Goal: Navigation & Orientation: Find specific page/section

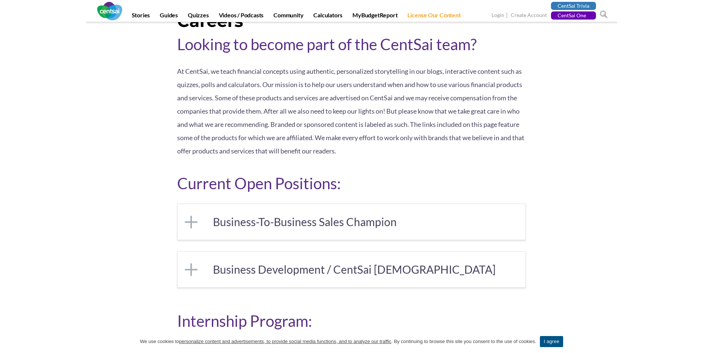
scroll to position [111, 0]
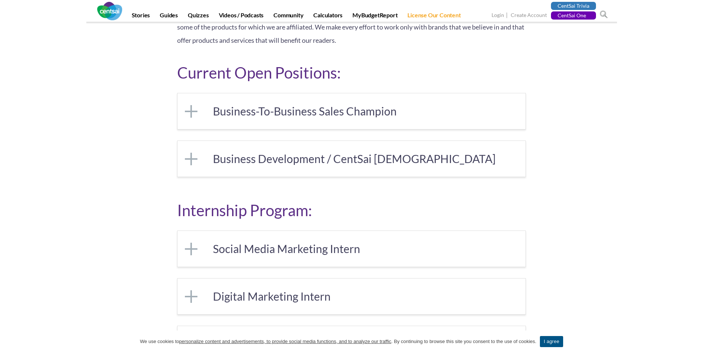
click at [291, 113] on link "Business-To-Business Sales Champion" at bounding box center [352, 111] width 348 height 36
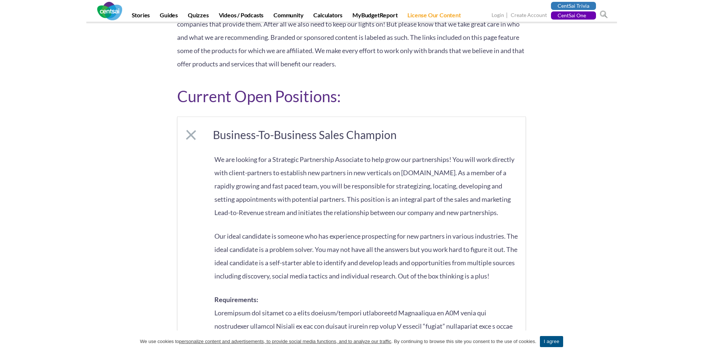
scroll to position [0, 0]
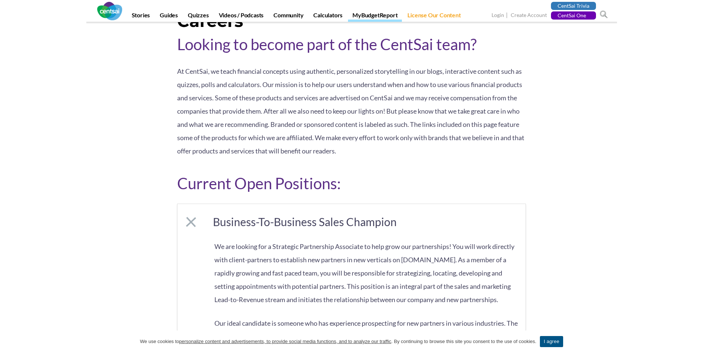
click at [377, 16] on link "MyBudgetReport" at bounding box center [375, 16] width 54 height 10
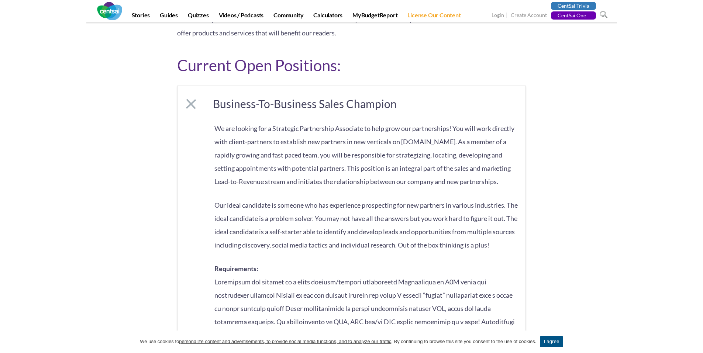
scroll to position [111, 0]
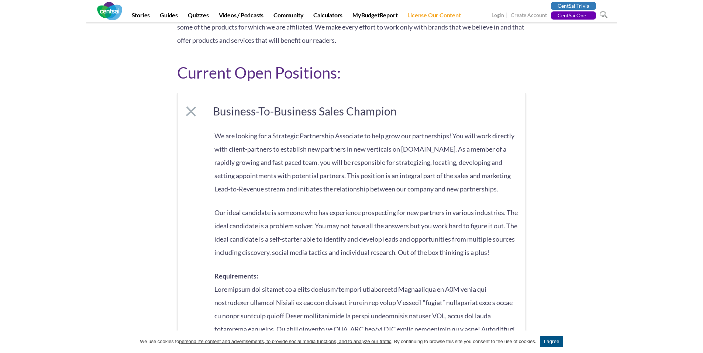
click at [233, 110] on link "Business-To-Business Sales Champion" at bounding box center [352, 111] width 348 height 36
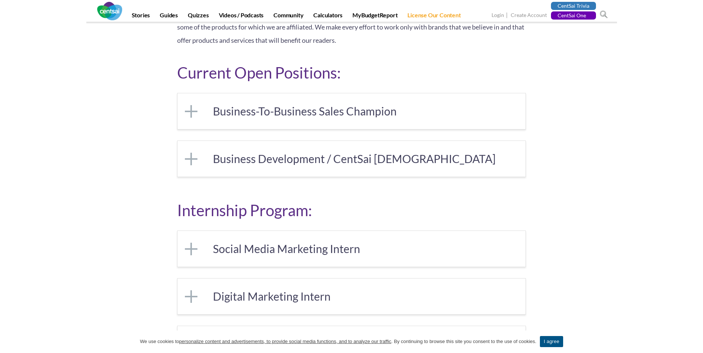
click at [233, 110] on link "Business-To-Business Sales Champion" at bounding box center [352, 111] width 348 height 36
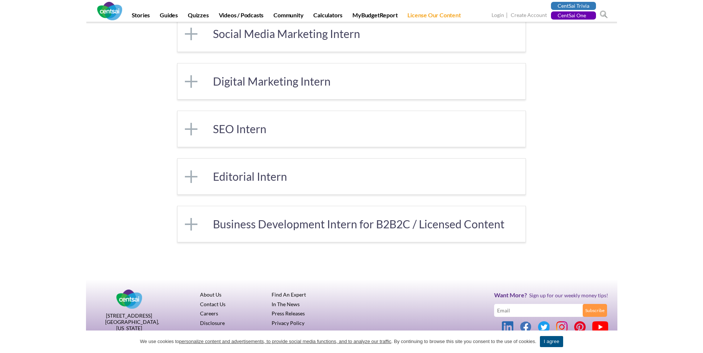
scroll to position [847, 0]
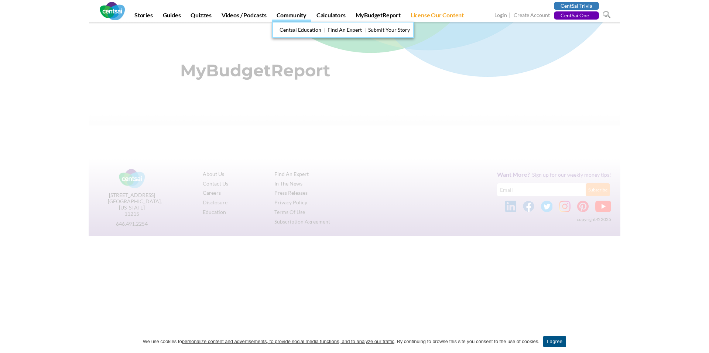
click at [295, 15] on link "Community" at bounding box center [291, 16] width 39 height 10
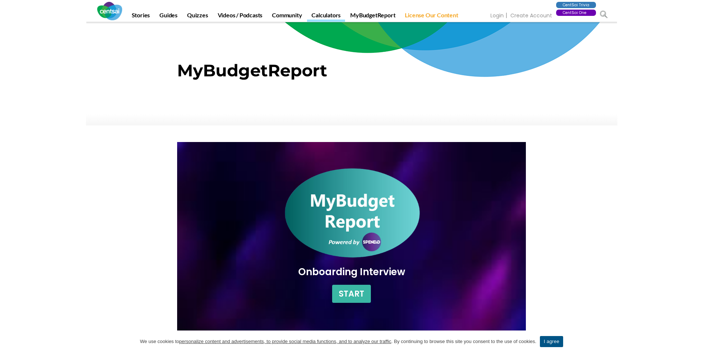
click at [331, 12] on link "Calculators" at bounding box center [326, 16] width 38 height 10
